Goal: Task Accomplishment & Management: Use online tool/utility

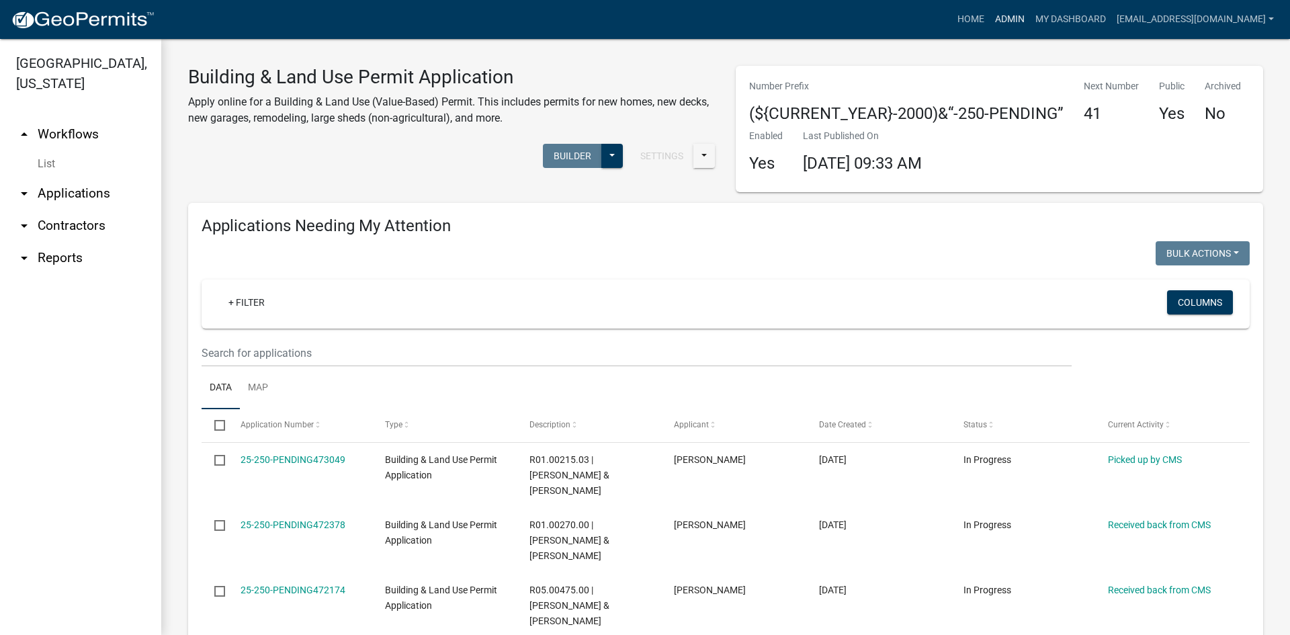
click at [1004, 21] on link "Admin" at bounding box center [1009, 20] width 40 height 26
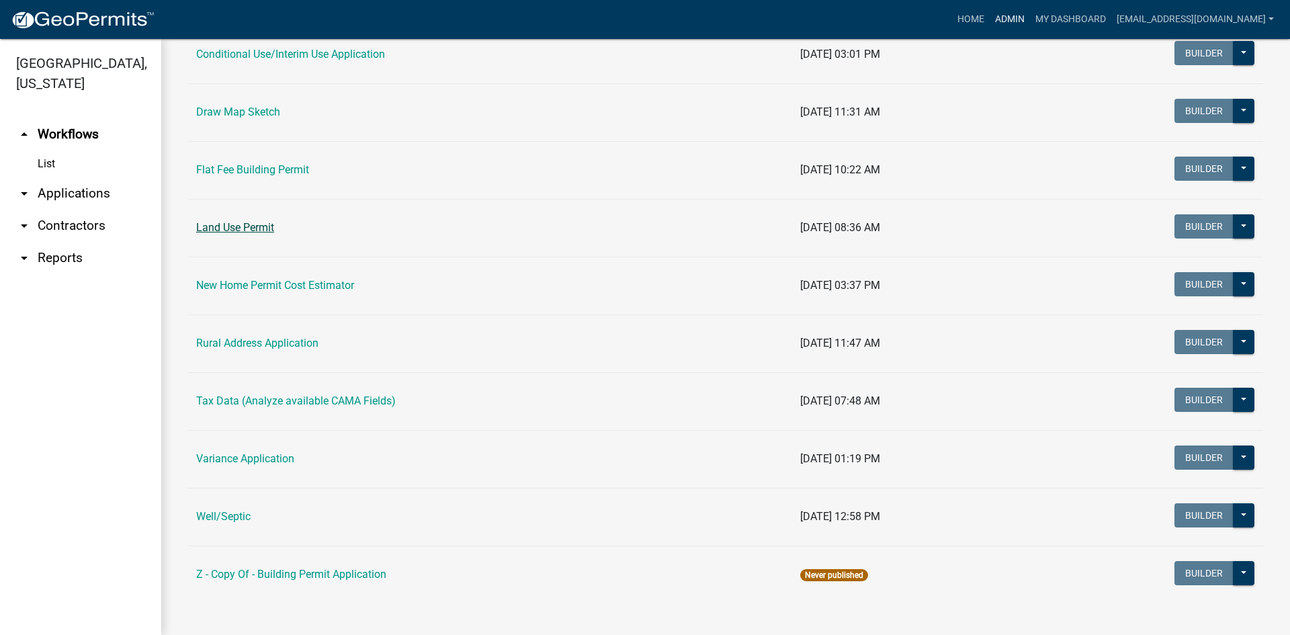
scroll to position [328, 0]
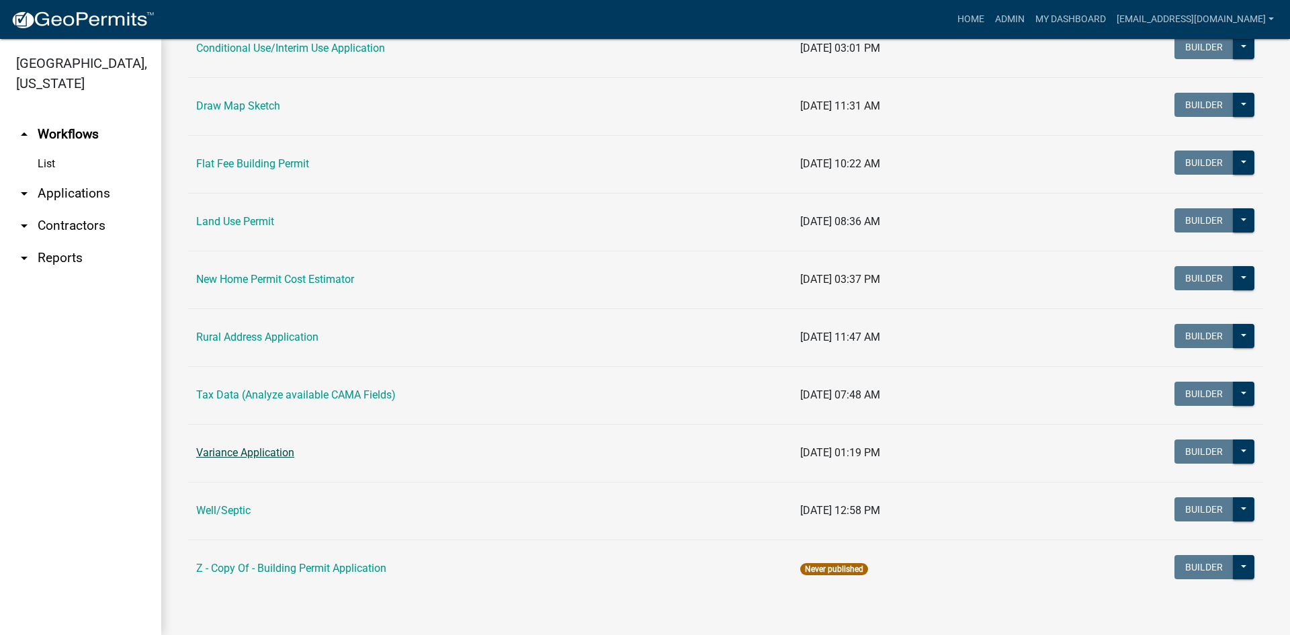
click at [264, 451] on link "Variance Application" at bounding box center [245, 452] width 98 height 13
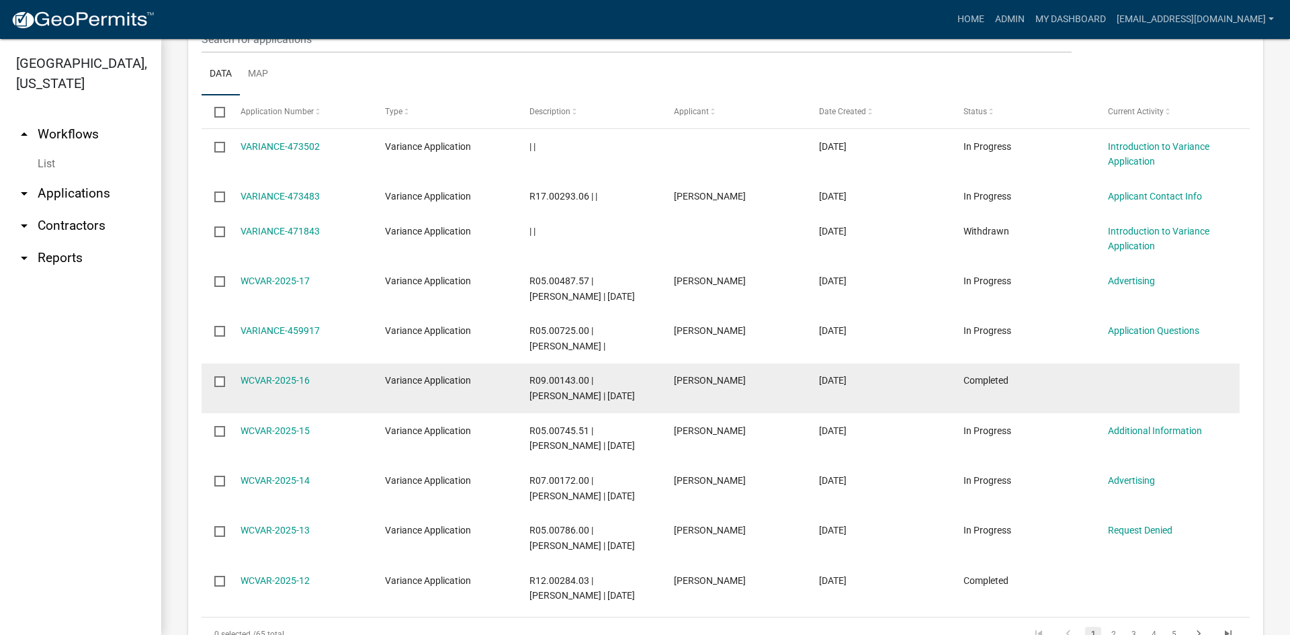
scroll to position [672, 0]
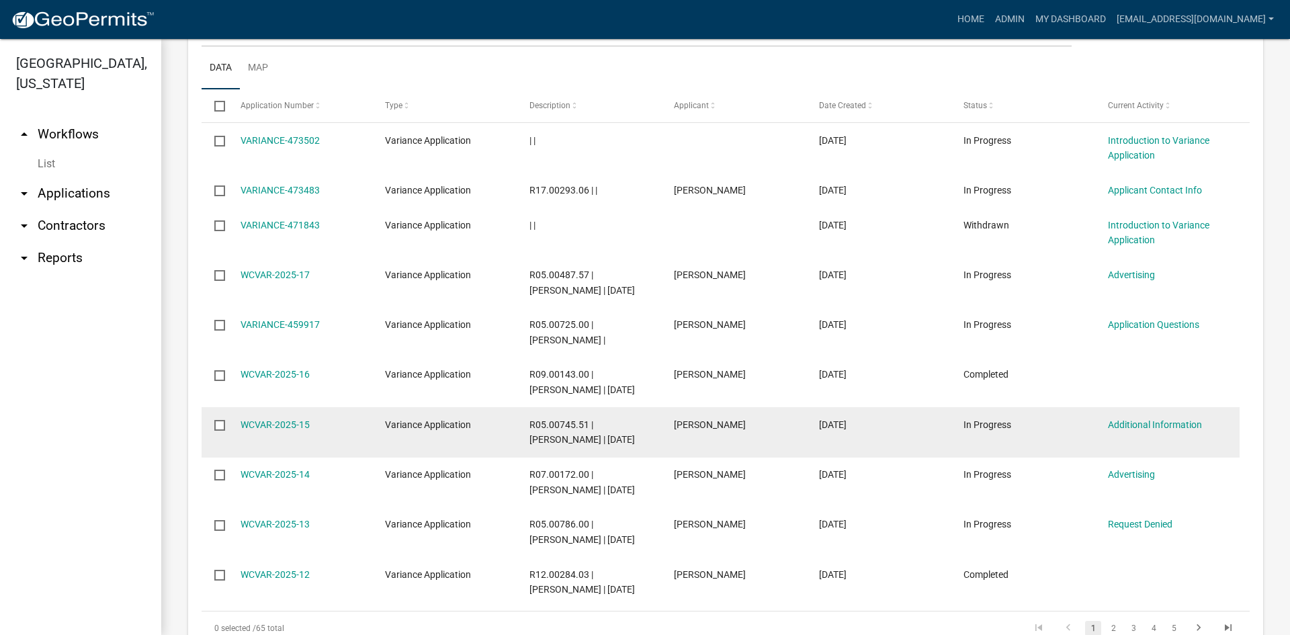
click at [218, 422] on input "checkbox" at bounding box center [218, 424] width 9 height 9
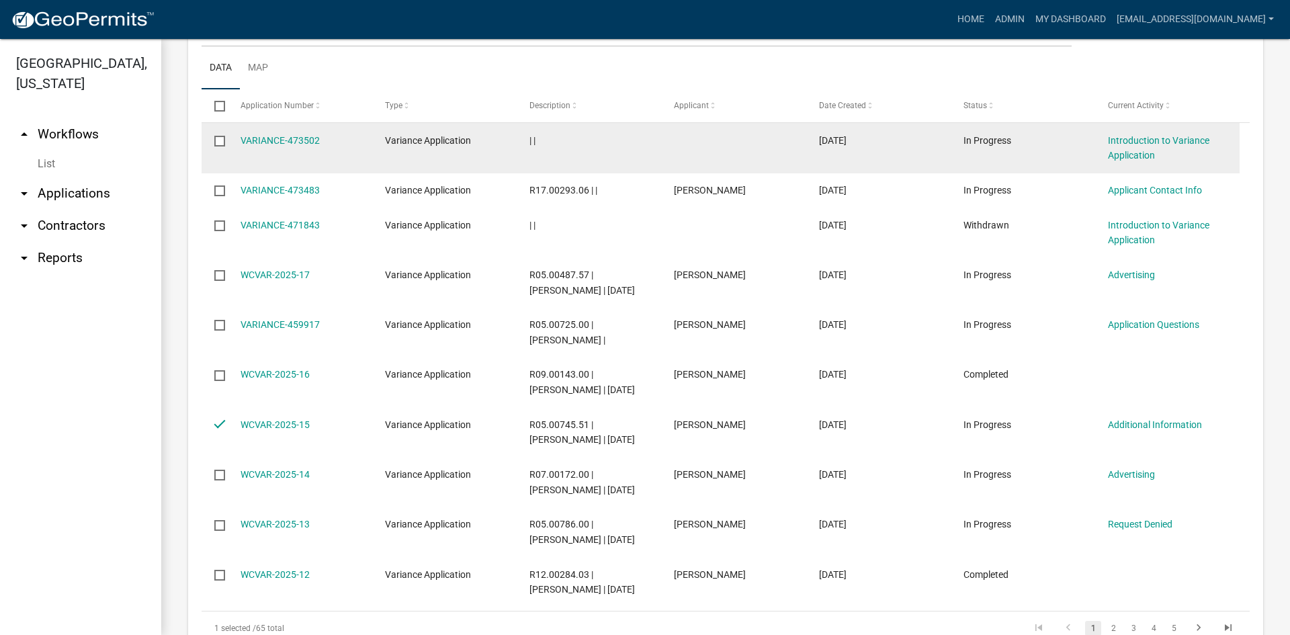
scroll to position [336, 0]
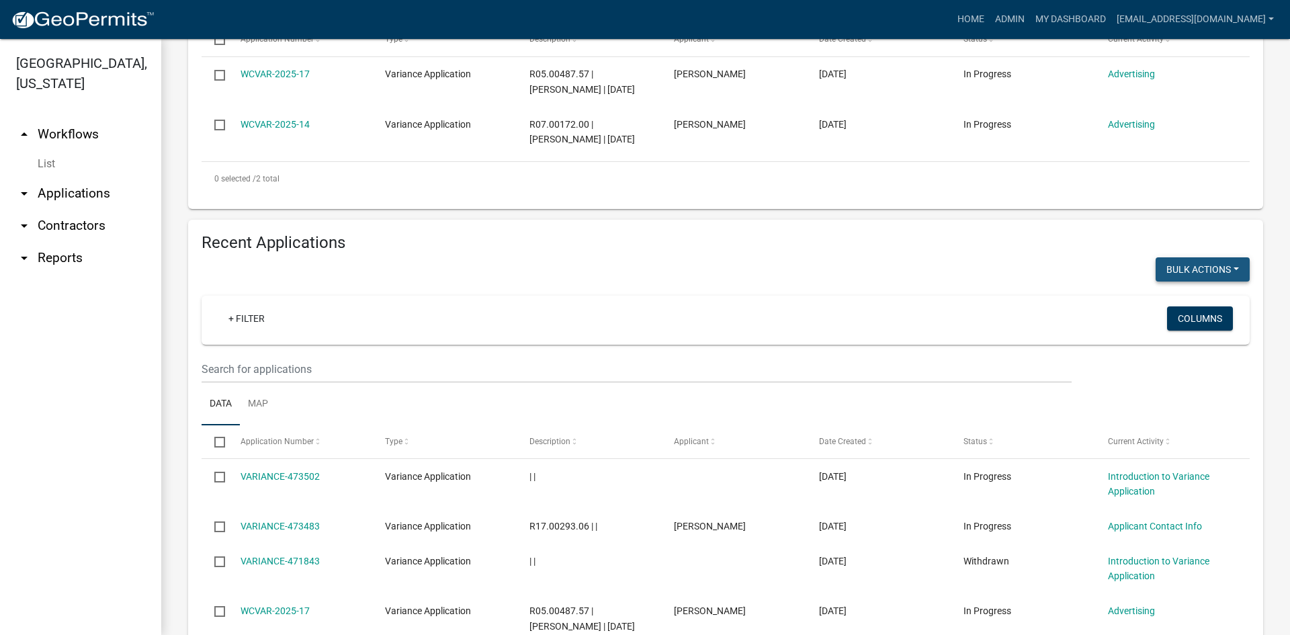
click at [1219, 263] on button "Bulk Actions" at bounding box center [1202, 269] width 94 height 24
click at [1188, 404] on button "Withdraw" at bounding box center [1195, 401] width 107 height 32
checkbox input "false"
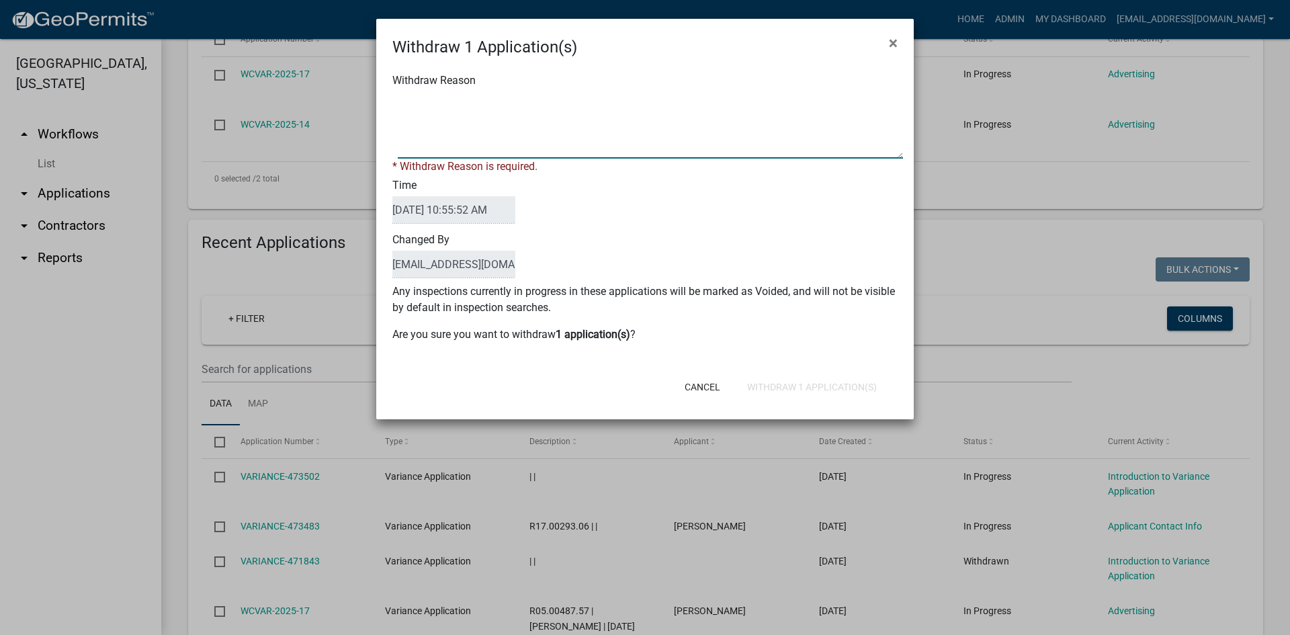
drag, startPoint x: 434, startPoint y: 108, endPoint x: 385, endPoint y: 113, distance: 49.3
click at [382, 112] on div "Withdraw Reason * Withdraw Reason is required. Time [DATE] 10:55:52 AM Changed …" at bounding box center [644, 214] width 537 height 310
type textarea "M"
type textarea "Cancel per [PERSON_NAME], not needed"
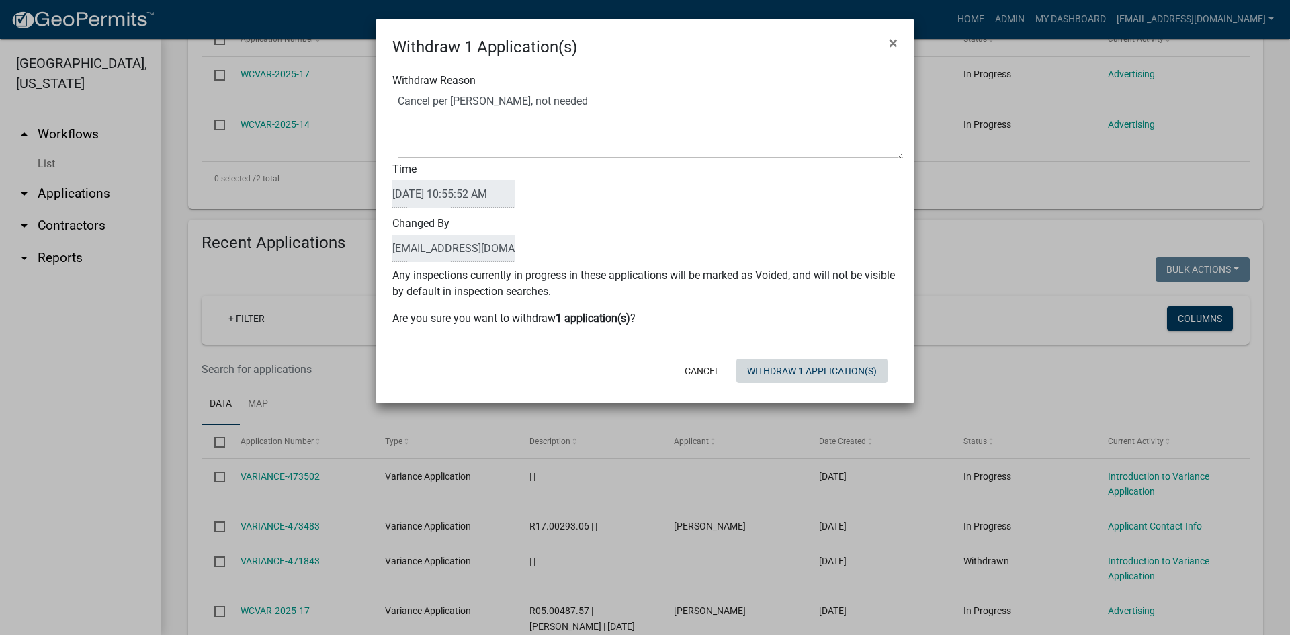
click at [815, 390] on form "Withdraw 1 Application(s) × Withdraw Reason Time [DATE] 10:55:52 AM Changed By …" at bounding box center [644, 205] width 537 height 372
click at [832, 374] on button "Withdraw 1 Application(s)" at bounding box center [811, 371] width 151 height 24
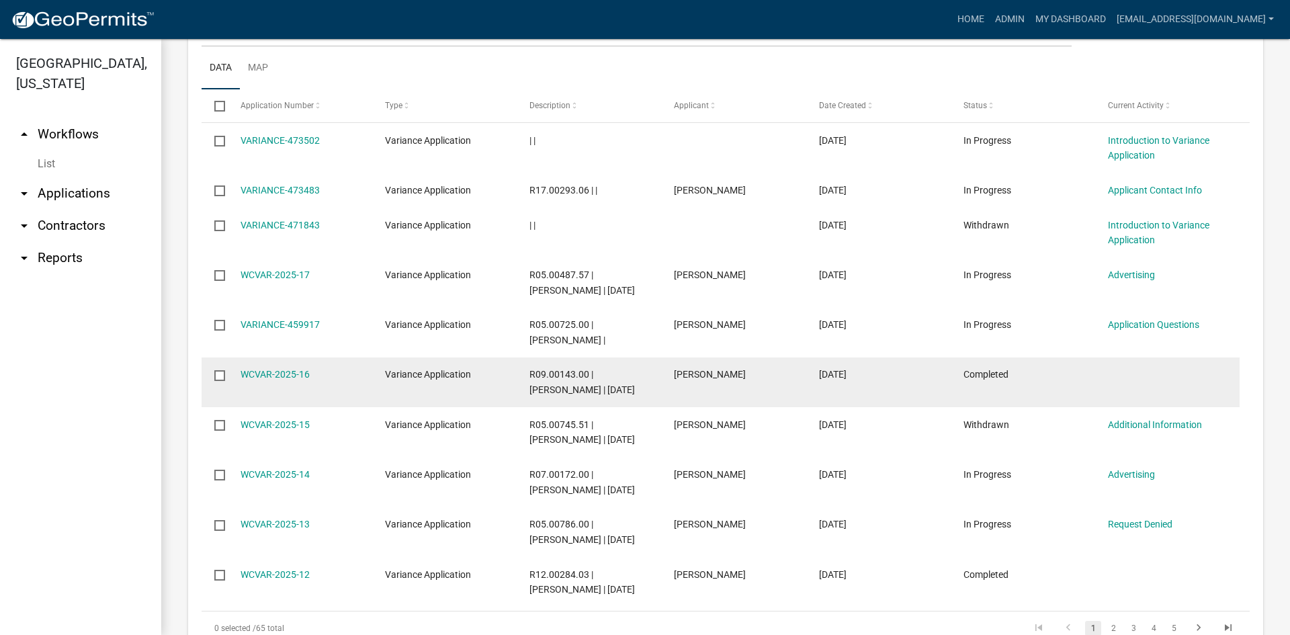
scroll to position [779, 0]
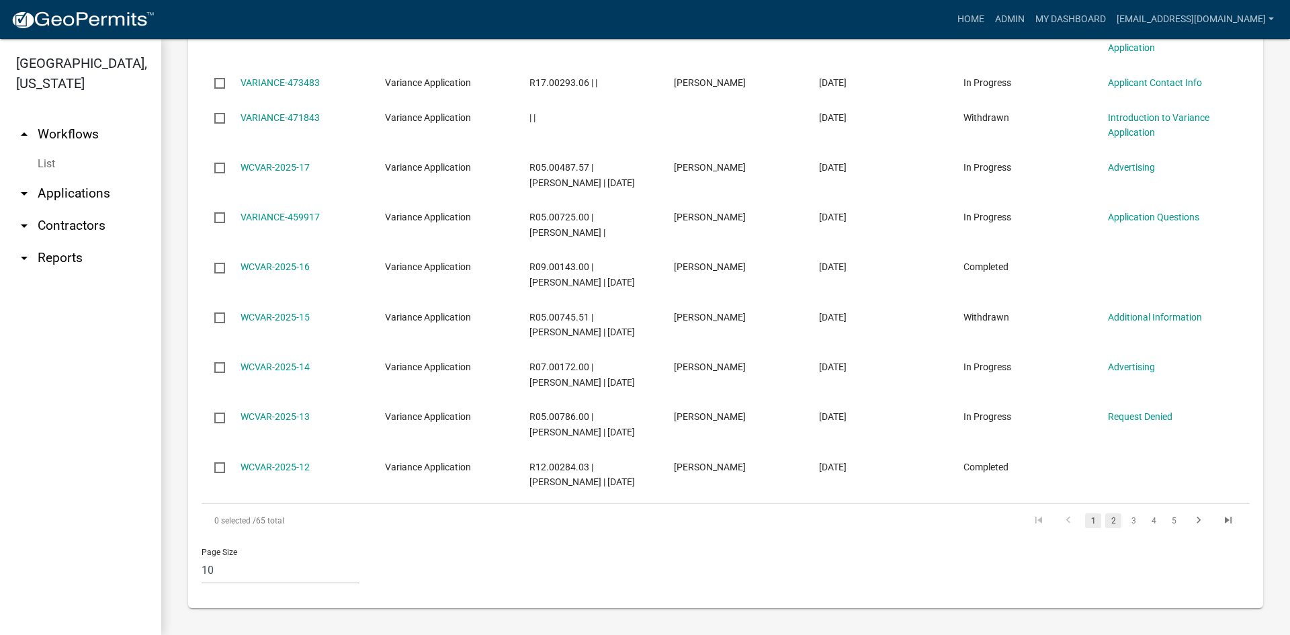
click at [1105, 519] on link "2" at bounding box center [1113, 520] width 16 height 15
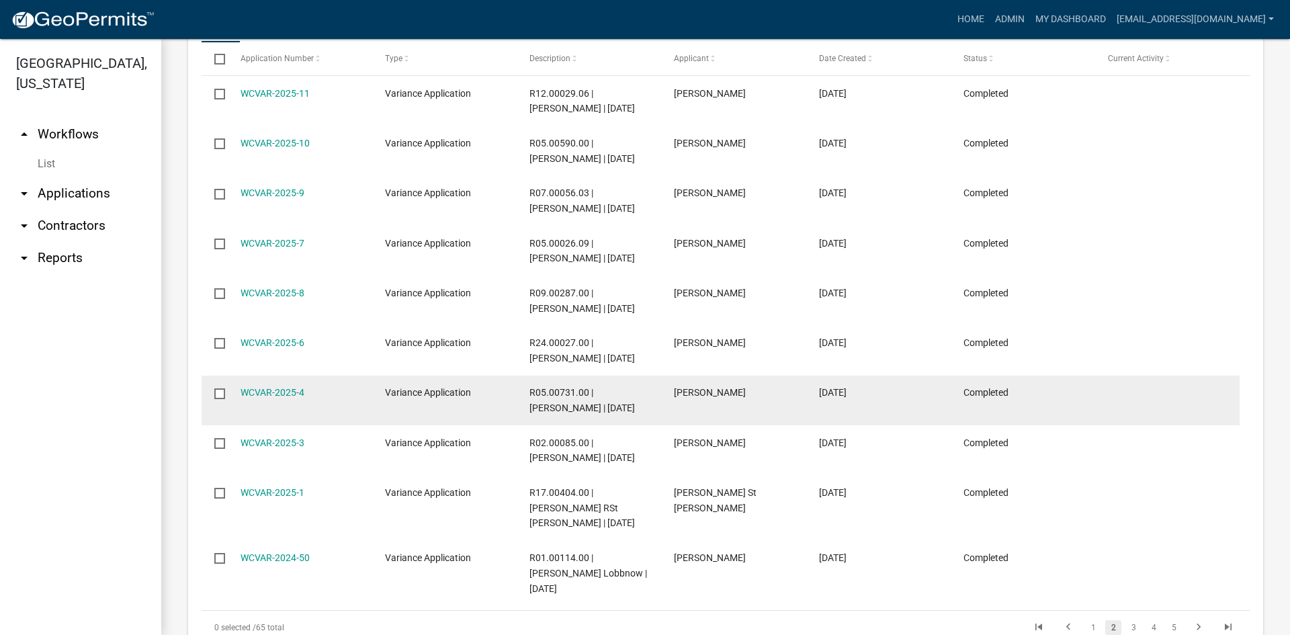
scroll to position [795, 0]
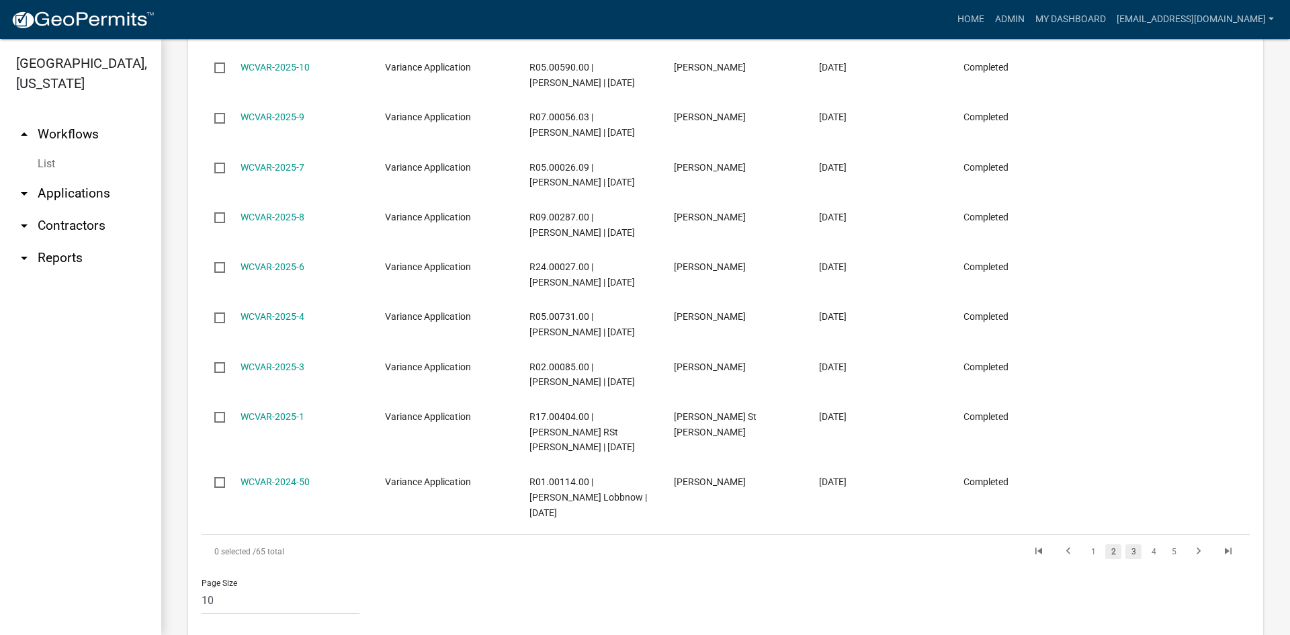
click at [1125, 544] on link "3" at bounding box center [1133, 551] width 16 height 15
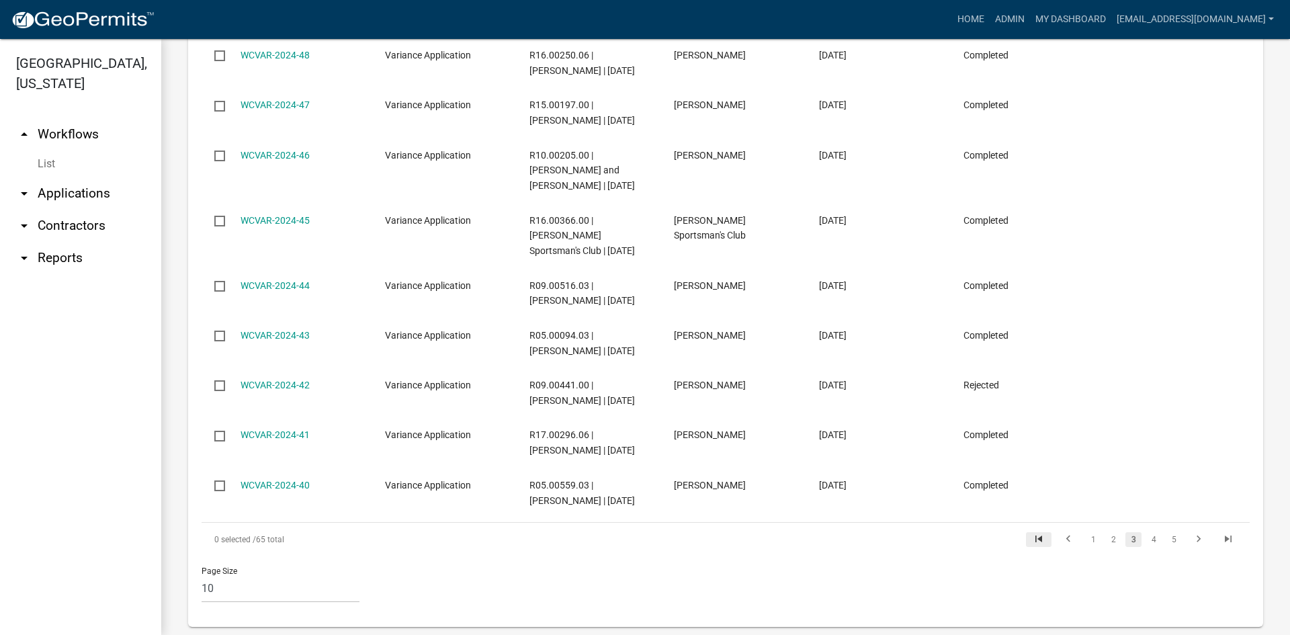
scroll to position [810, 0]
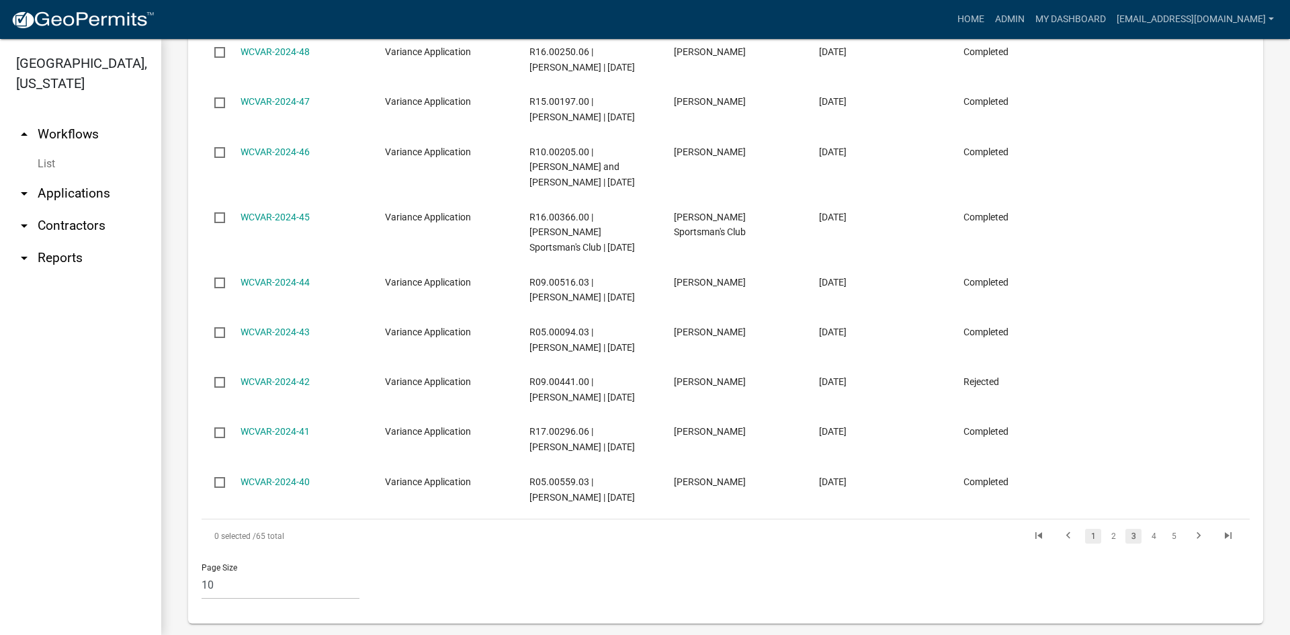
click at [1085, 529] on link "1" at bounding box center [1093, 536] width 16 height 15
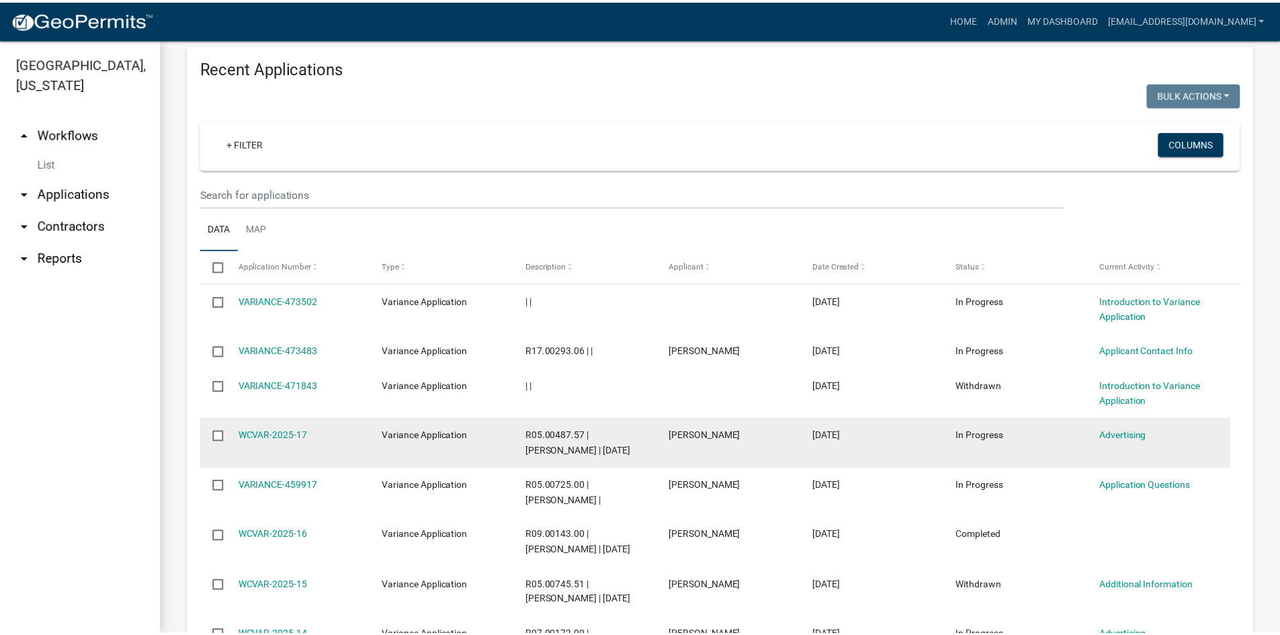
scroll to position [779, 0]
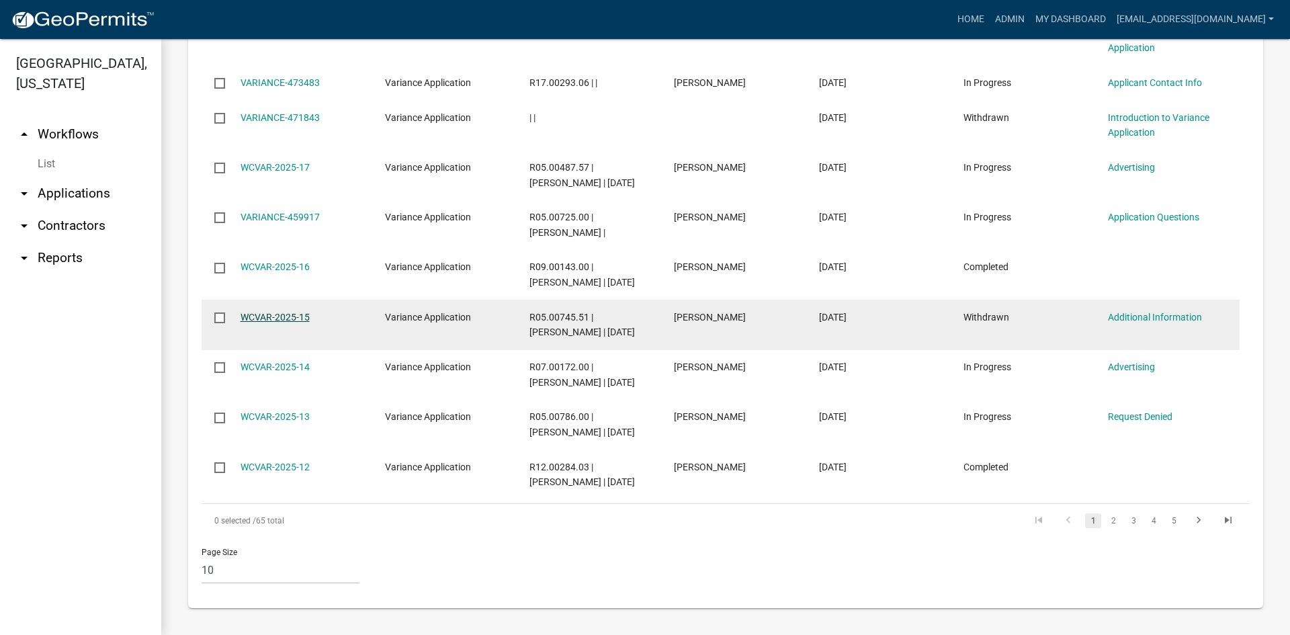
click at [263, 313] on link "WCVAR-2025-15" at bounding box center [274, 317] width 69 height 11
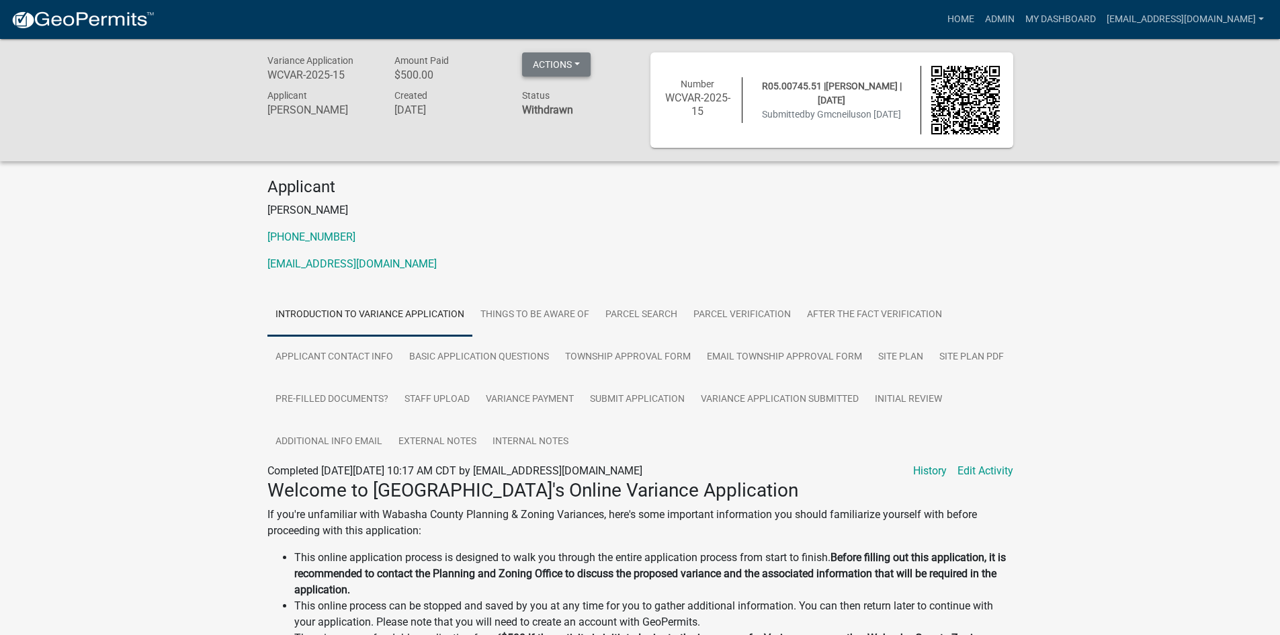
click at [574, 58] on button "Actions" at bounding box center [556, 64] width 69 height 24
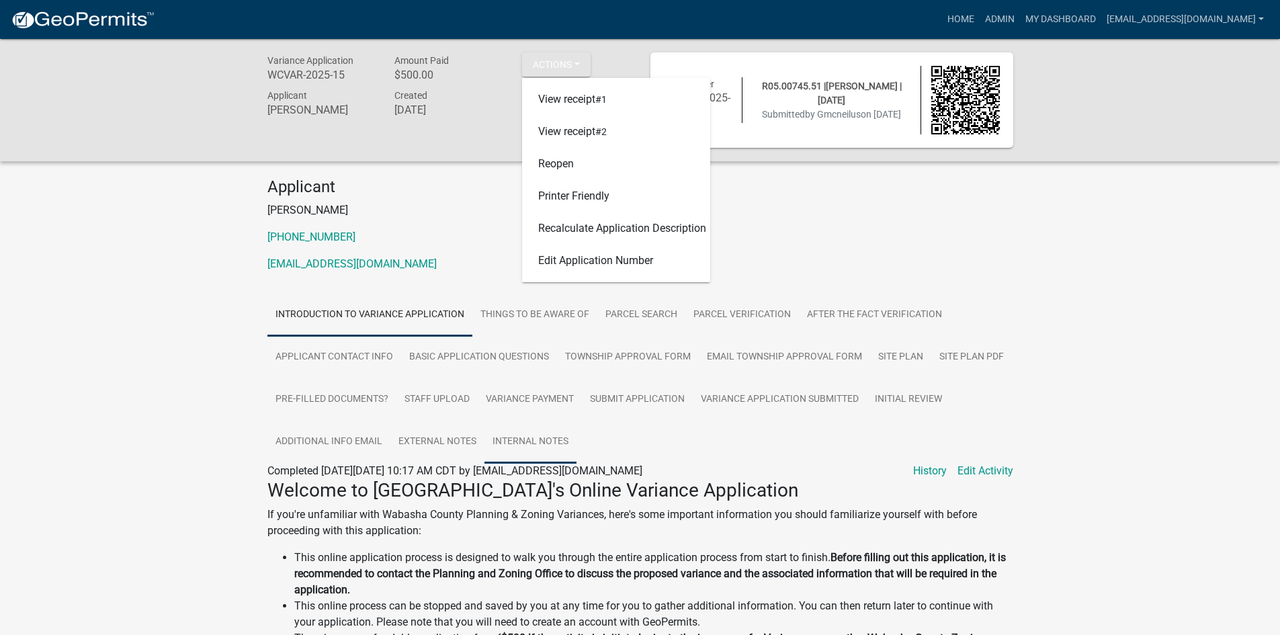
click at [518, 438] on link "Internal Notes" at bounding box center [530, 442] width 92 height 43
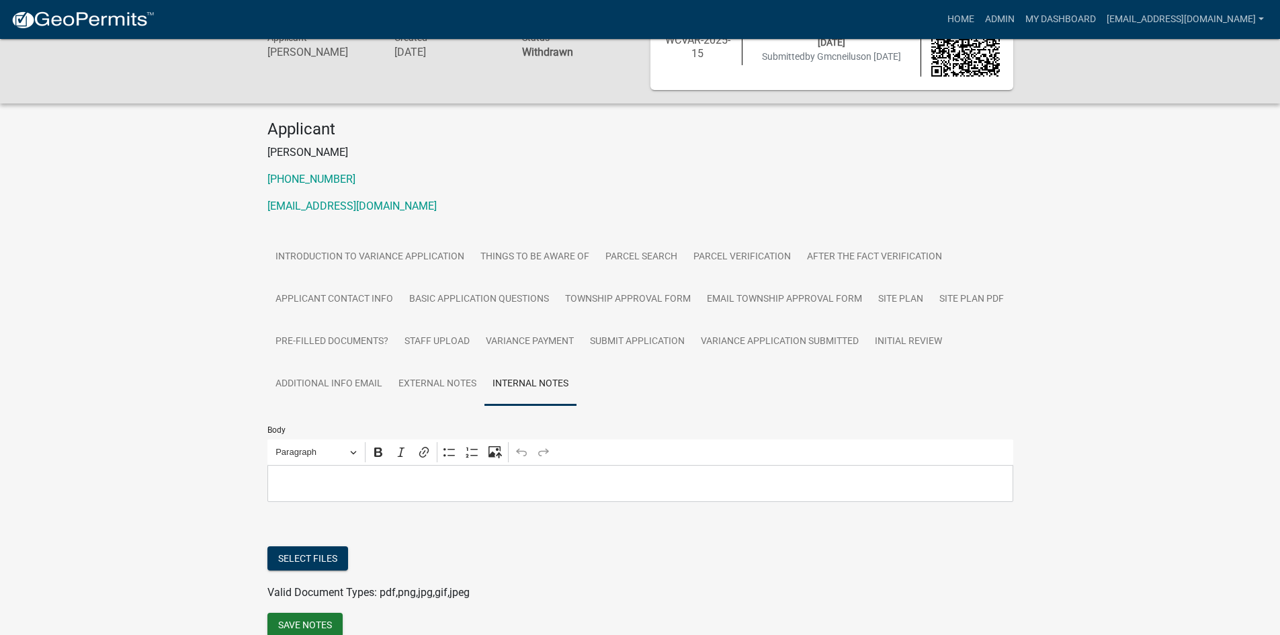
scroll to position [120, 0]
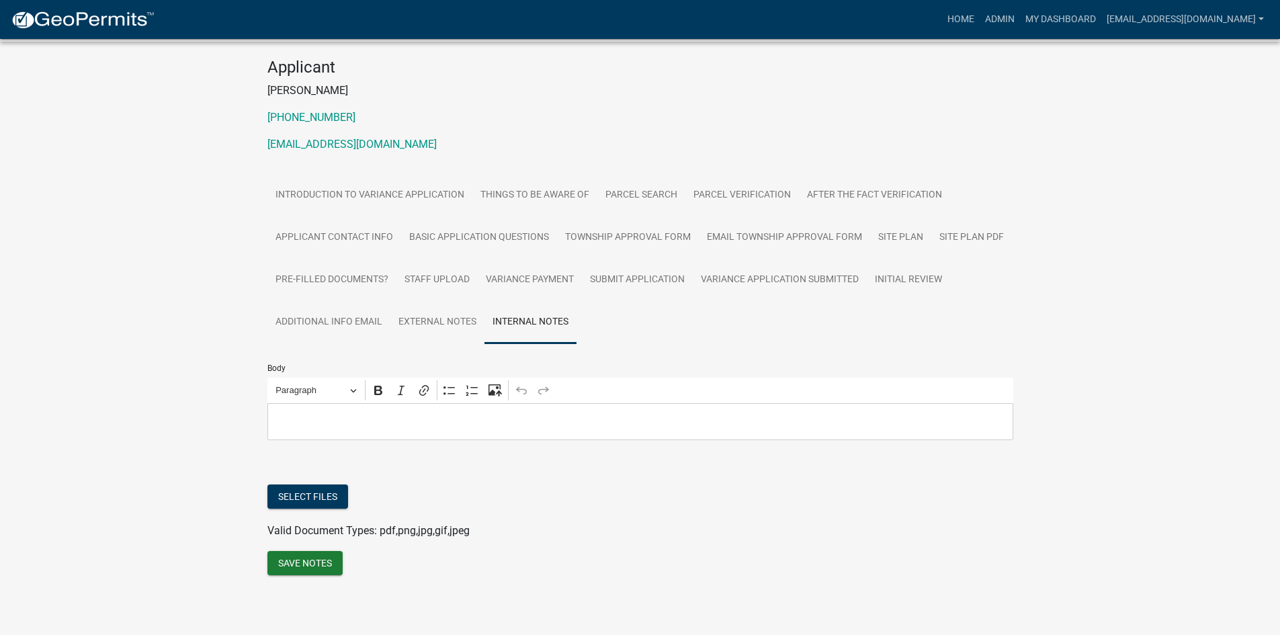
click at [352, 422] on p "Editor editing area: main. Press Alt+0 for help." at bounding box center [640, 421] width 732 height 16
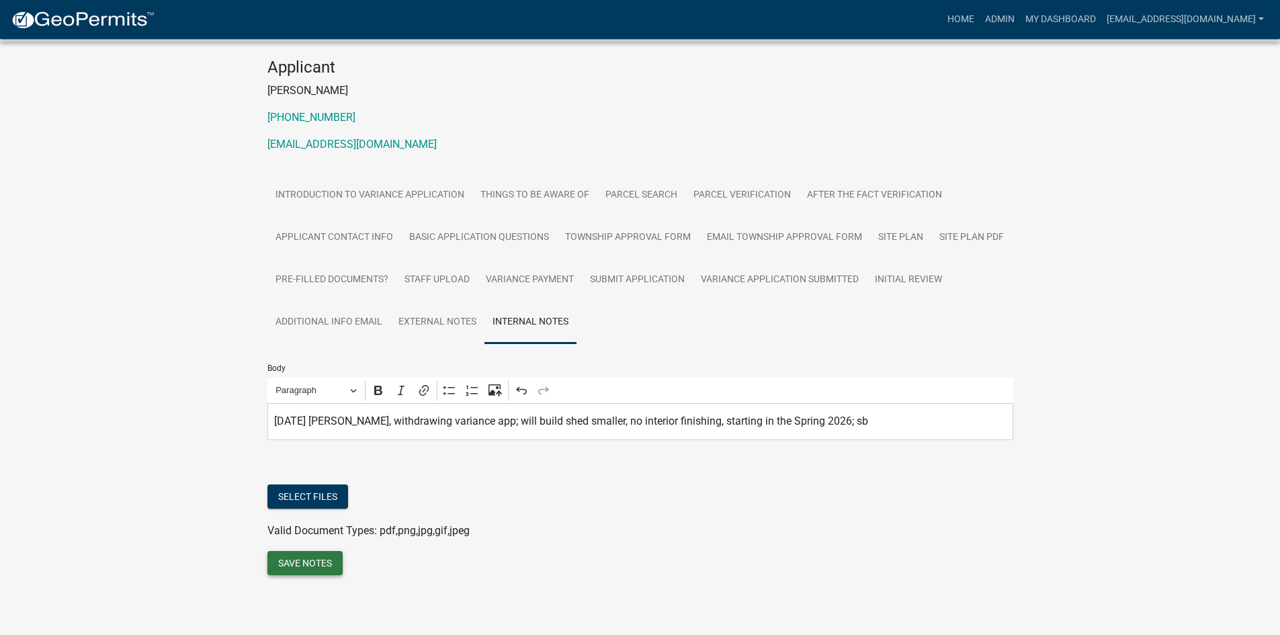
click at [307, 567] on button "Save Notes" at bounding box center [304, 563] width 75 height 24
